Goal: Navigation & Orientation: Find specific page/section

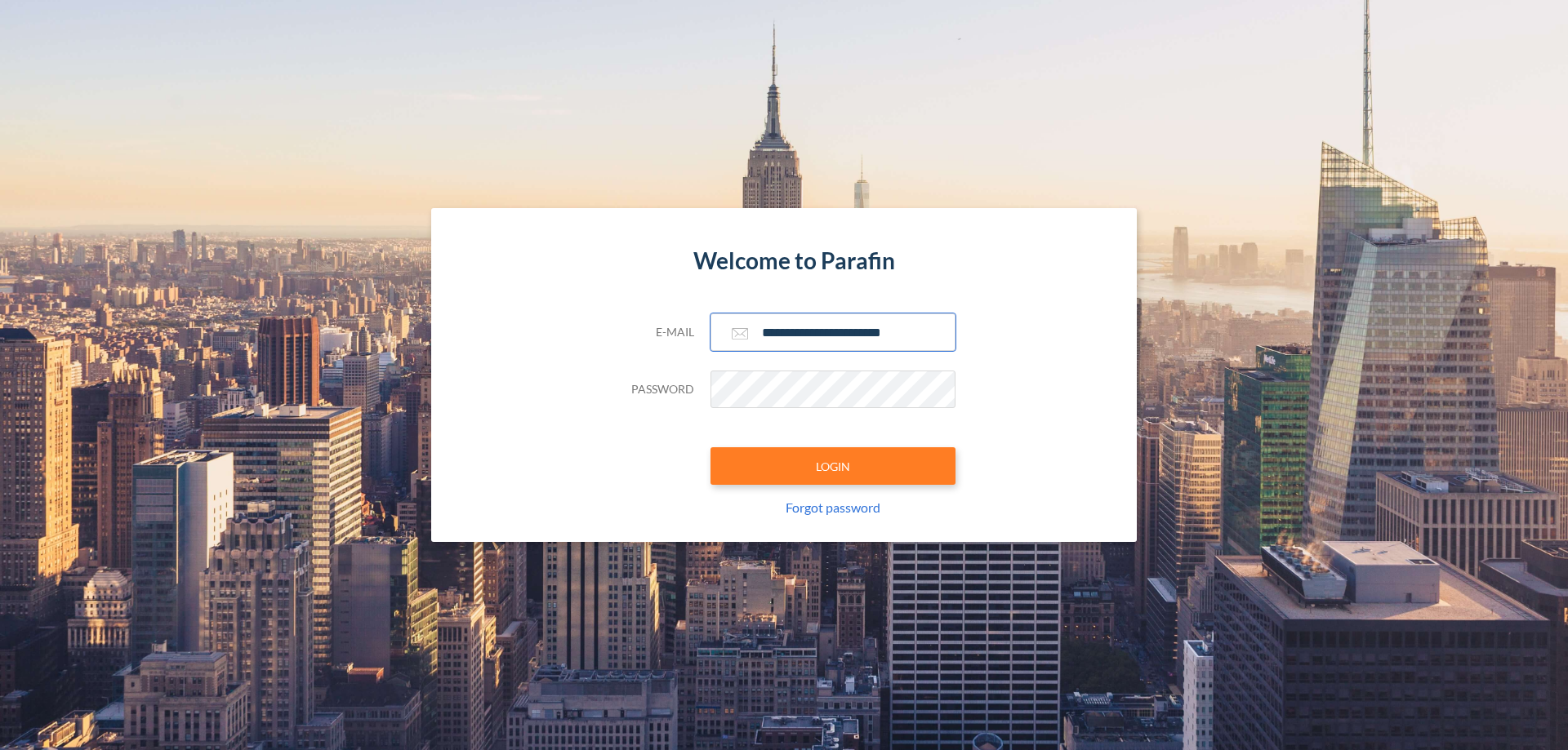
type input "**********"
click at [833, 466] on button "LOGIN" at bounding box center [832, 466] width 245 height 38
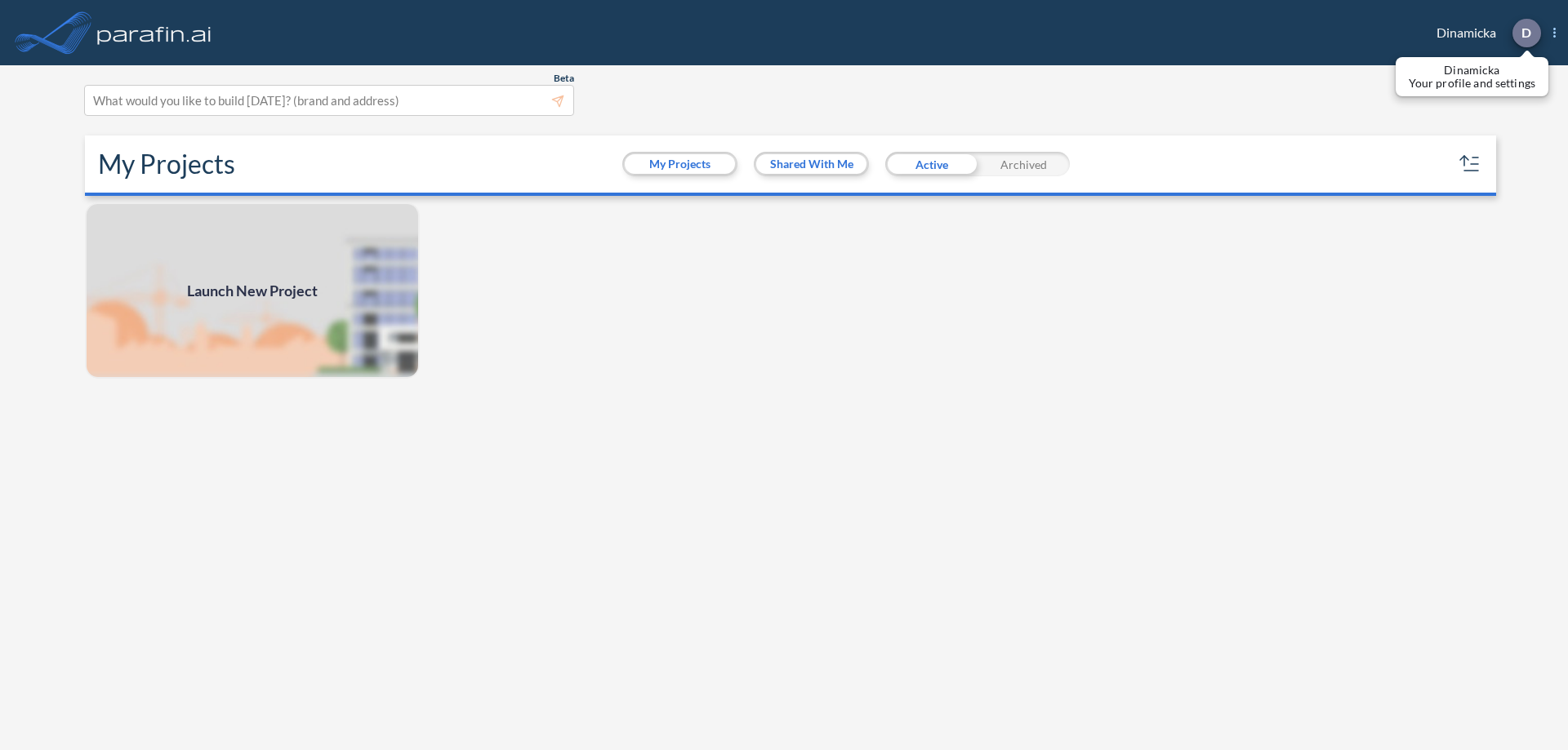
click at [1525, 32] on p "D" at bounding box center [1526, 32] width 10 height 15
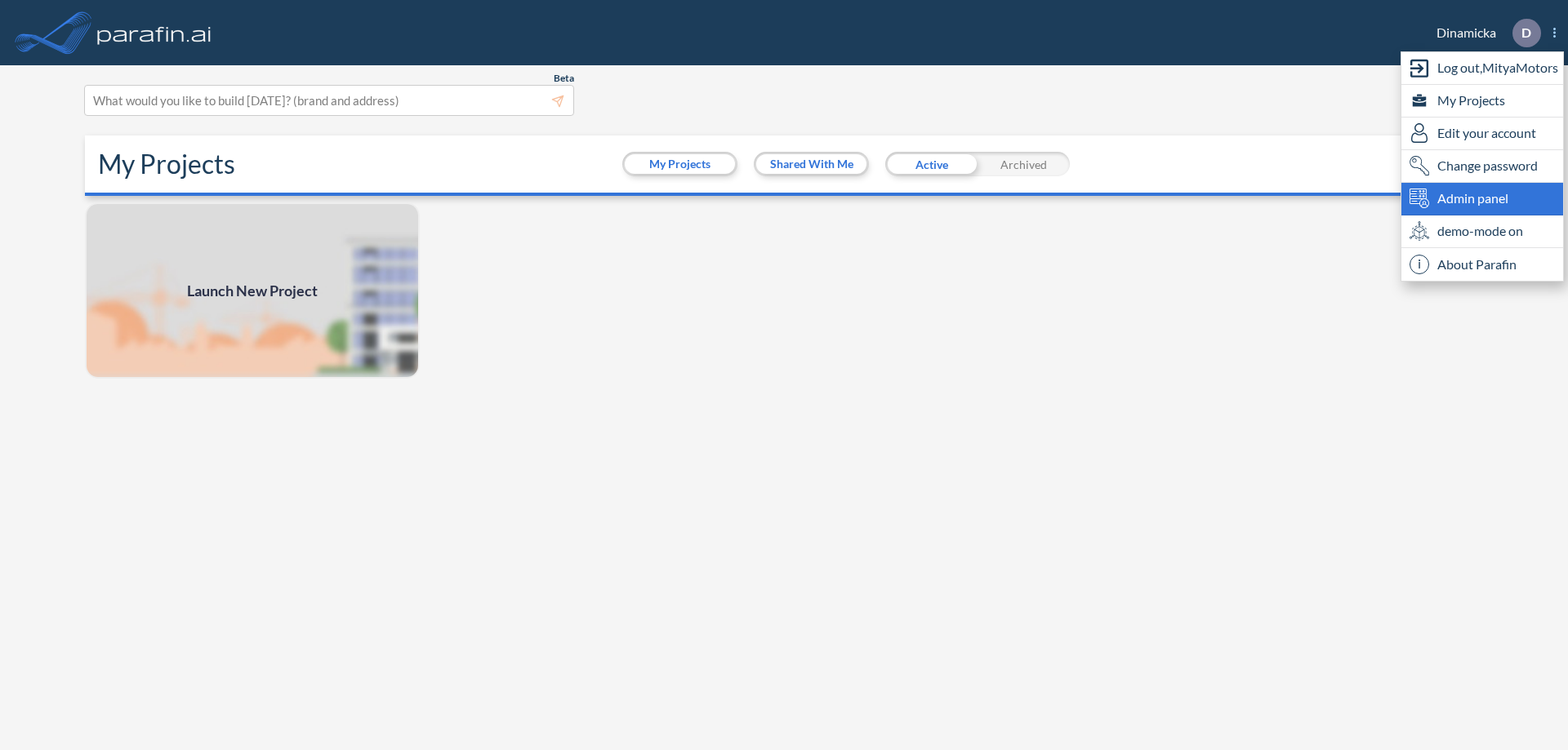
click at [1482, 198] on span "Admin panel" at bounding box center [1472, 198] width 71 height 20
